Goal: Task Accomplishment & Management: Manage account settings

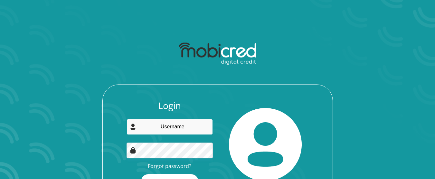
type input "futurestar1@outlook.com"
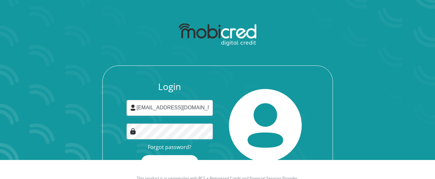
scroll to position [41, 0]
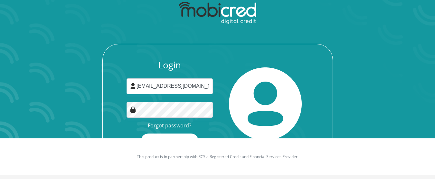
click at [350, 119] on div "Login futurestar1@outlook.com Forgot password? Login" at bounding box center [217, 80] width 345 height 165
drag, startPoint x: 351, startPoint y: 78, endPoint x: 363, endPoint y: 96, distance: 22.0
click at [363, 96] on div "Login futurestar1@outlook.com Forgot password? Login" at bounding box center [217, 80] width 345 height 165
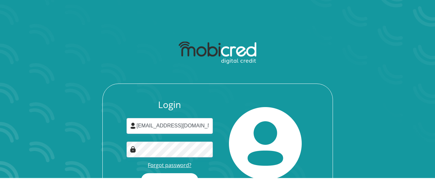
scroll to position [9, 0]
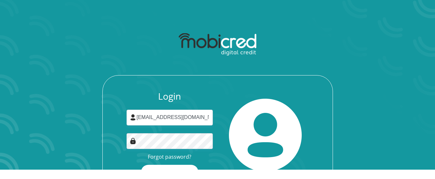
click at [321, 63] on div "Login futurestar1@outlook.com Forgot password? Login" at bounding box center [217, 111] width 345 height 165
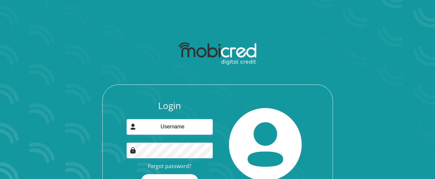
scroll to position [9, 0]
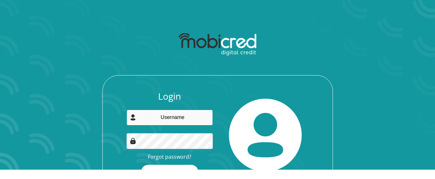
type input "futurestar1@outlook.com"
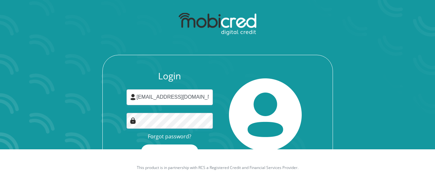
scroll to position [41, 0]
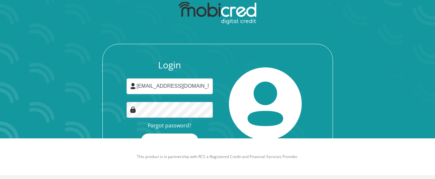
click at [249, 159] on p "This product is in partnership with RCS a Registered Credit and Financial Servi…" at bounding box center [217, 156] width 357 height 6
click at [273, 95] on img at bounding box center [265, 103] width 73 height 73
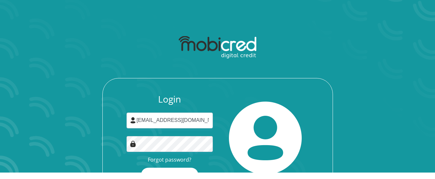
scroll to position [0, 0]
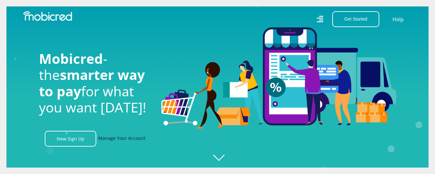
click at [137, 141] on link "Manage Your Account" at bounding box center [121, 139] width 47 height 16
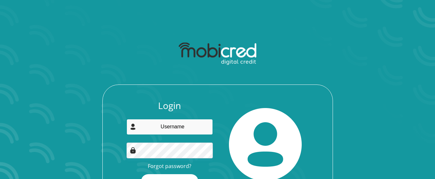
type input "futurestar1@outlook.com"
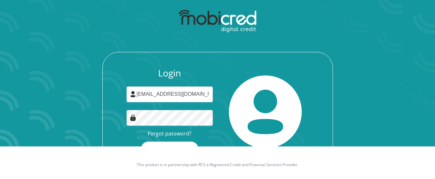
scroll to position [41, 0]
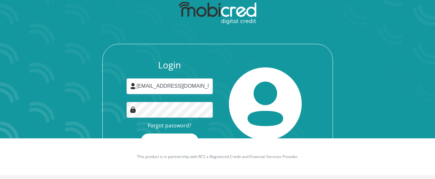
click at [223, 69] on div at bounding box center [265, 104] width 96 height 88
